Goal: Information Seeking & Learning: Learn about a topic

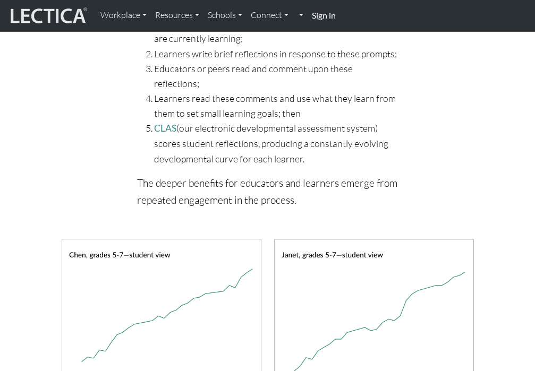
scroll to position [632, 0]
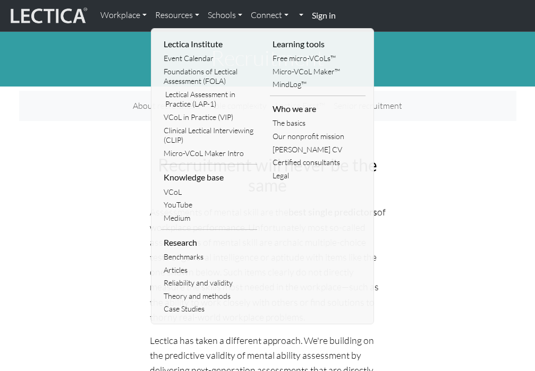
scroll to position [6, 0]
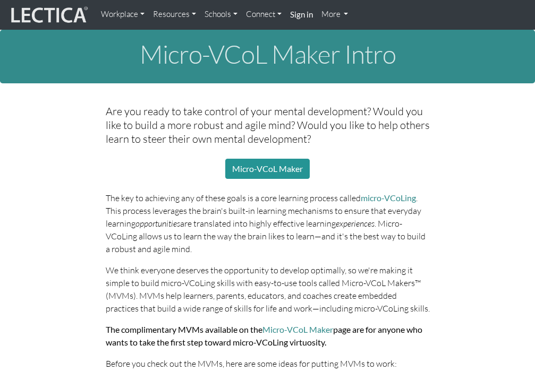
scroll to position [962, 0]
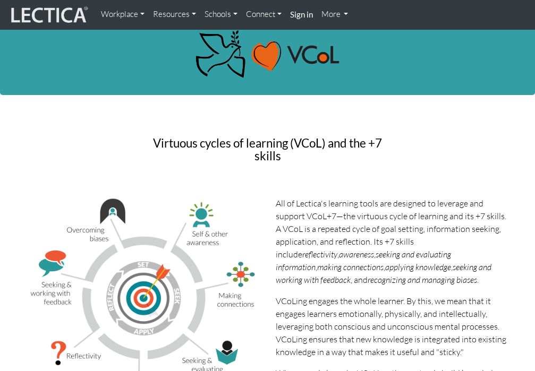
scroll to position [182, 0]
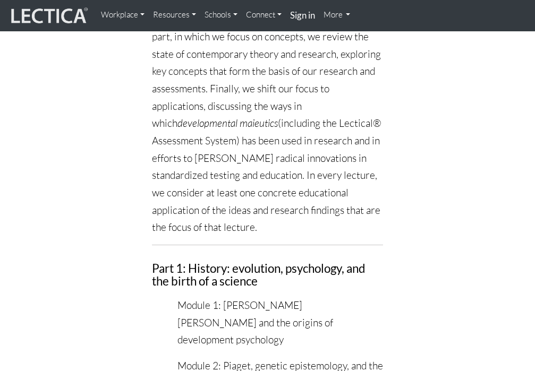
scroll to position [1647, 0]
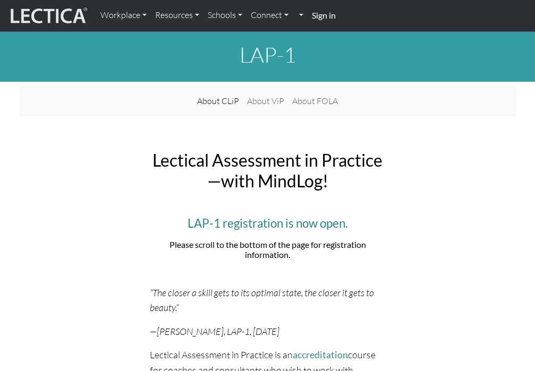
scroll to position [337, 0]
